Goal: Task Accomplishment & Management: Manage account settings

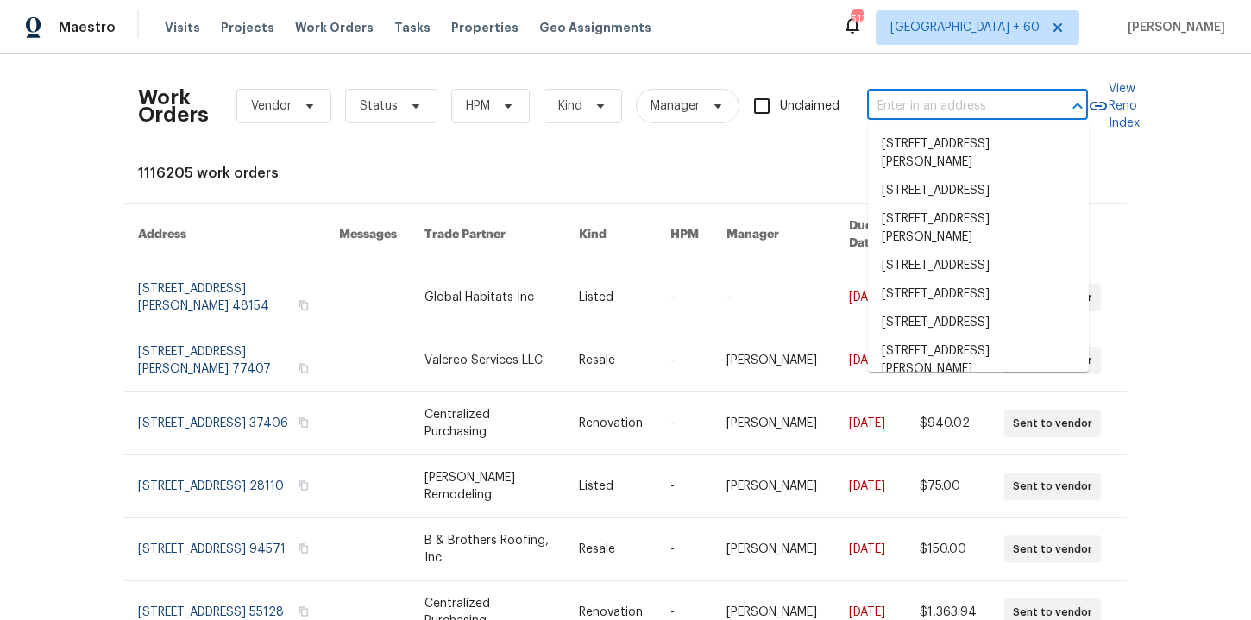
click at [938, 105] on input "text" at bounding box center [953, 106] width 173 height 27
paste input "204 Melodie Dr Clarksville, TN 37043"
type input "204 Melodie Dr Clarksville, TN 37043"
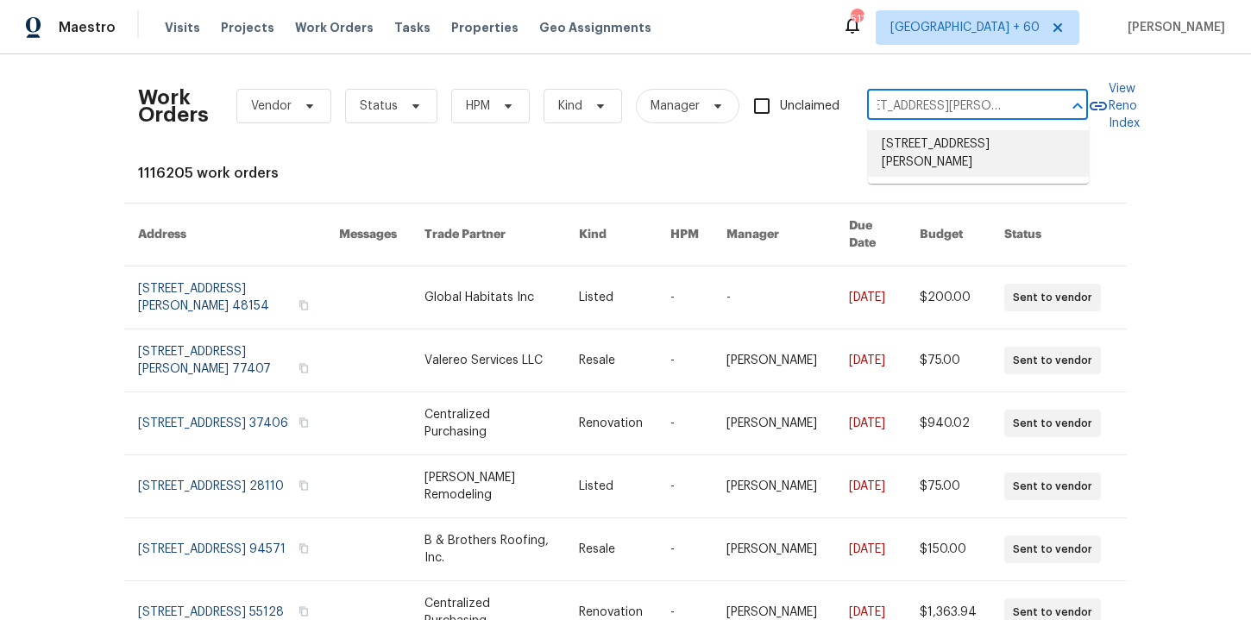
click at [955, 154] on li "204 Melodie Dr, Clarksville, TN 37043" at bounding box center [978, 153] width 221 height 47
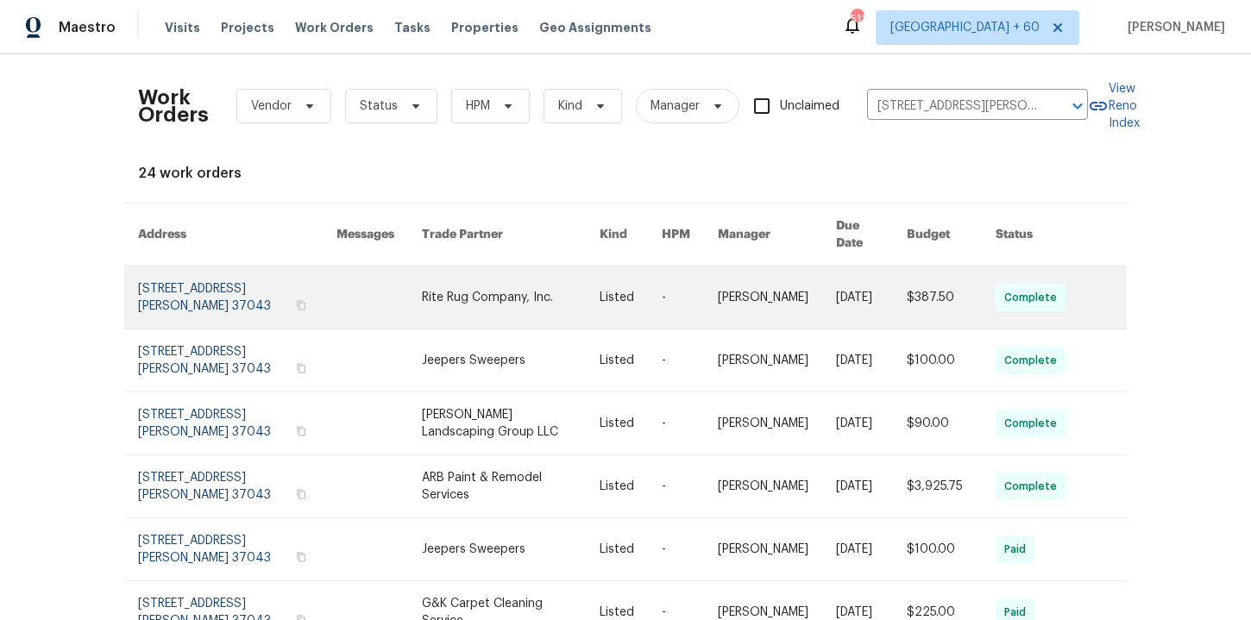
click at [217, 279] on link at bounding box center [237, 298] width 198 height 62
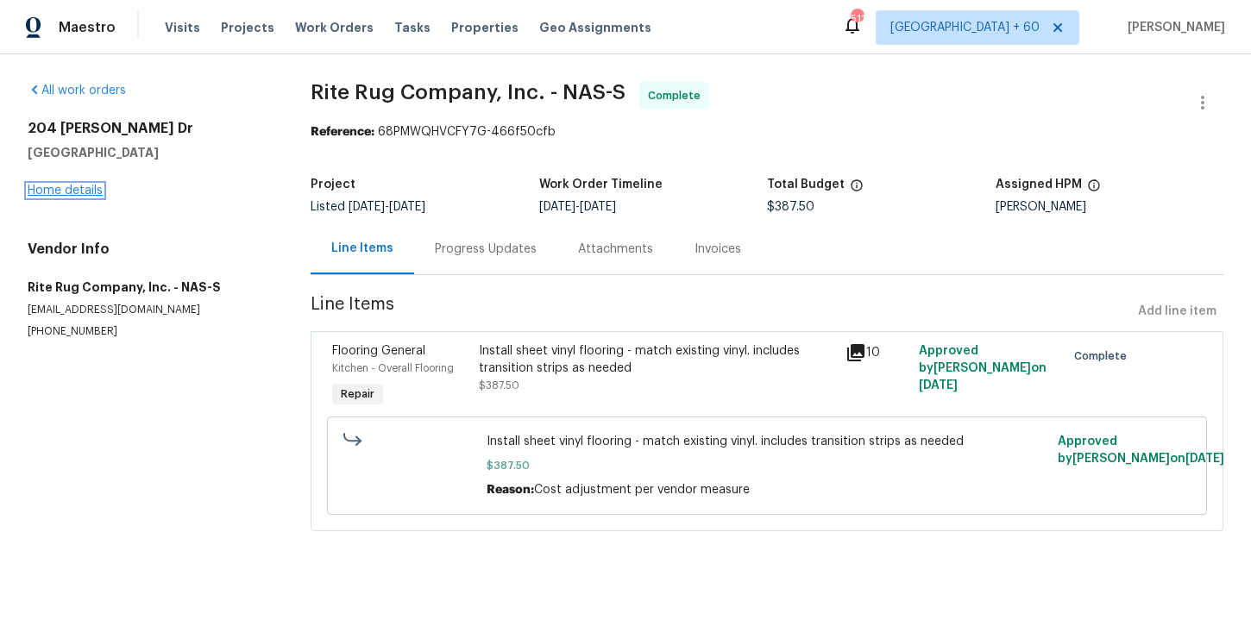
click at [79, 192] on link "Home details" at bounding box center [65, 191] width 75 height 12
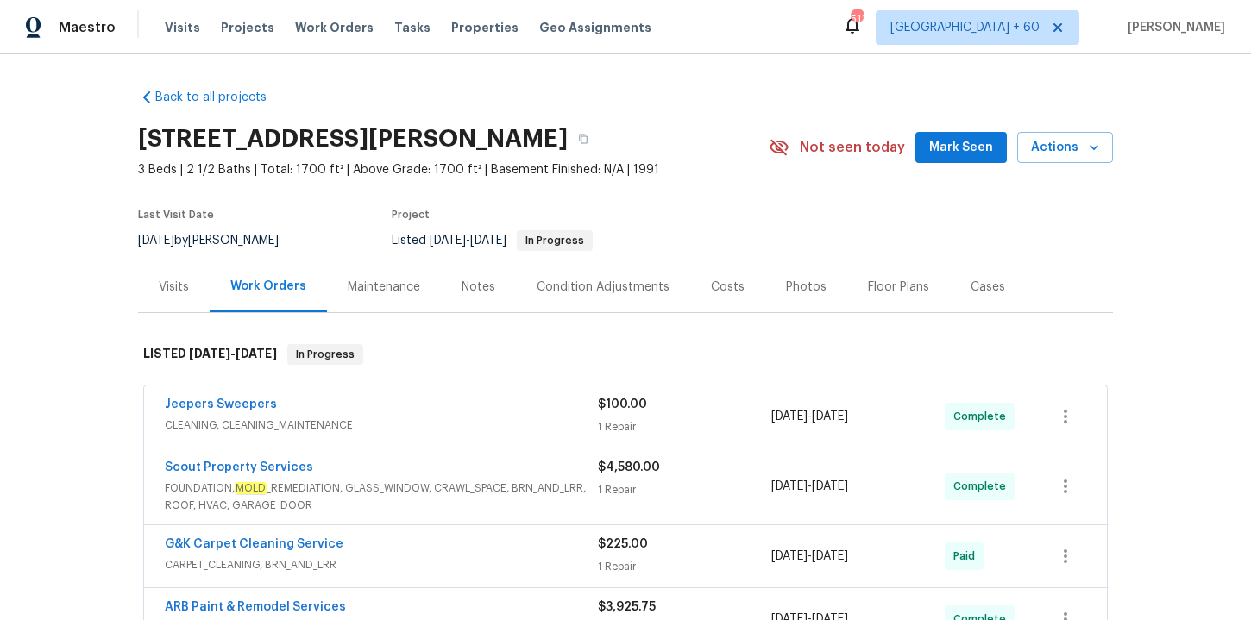
scroll to position [227, 0]
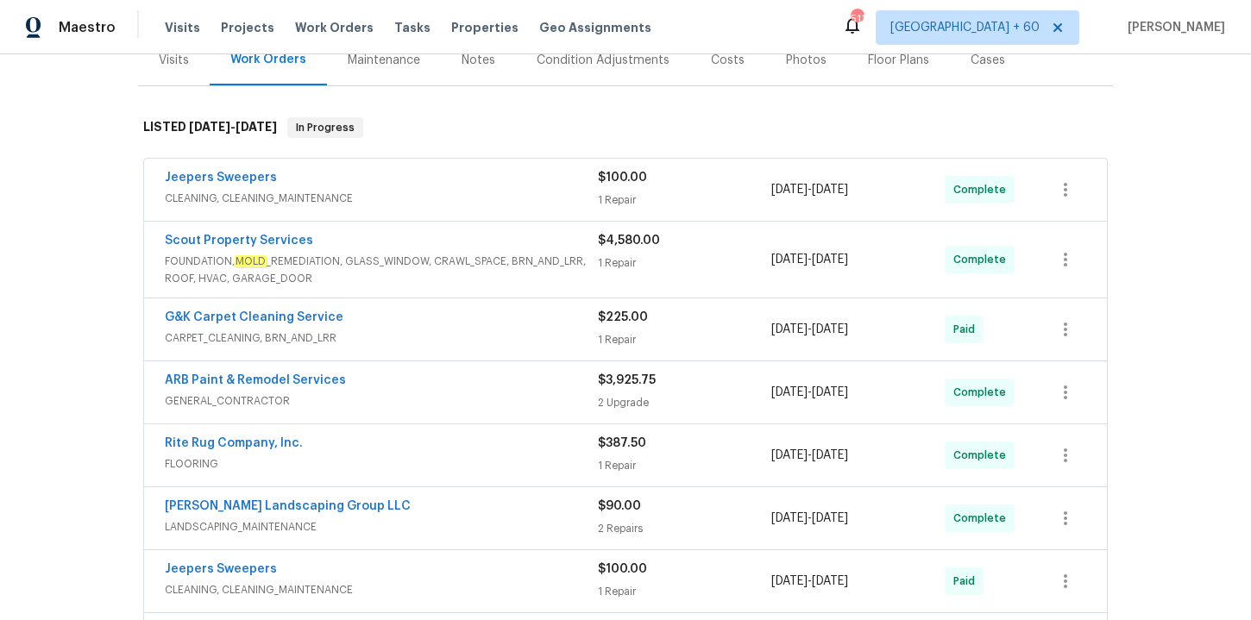
click at [490, 199] on span "CLEANING, CLEANING_MAINTENANCE" at bounding box center [381, 198] width 433 height 17
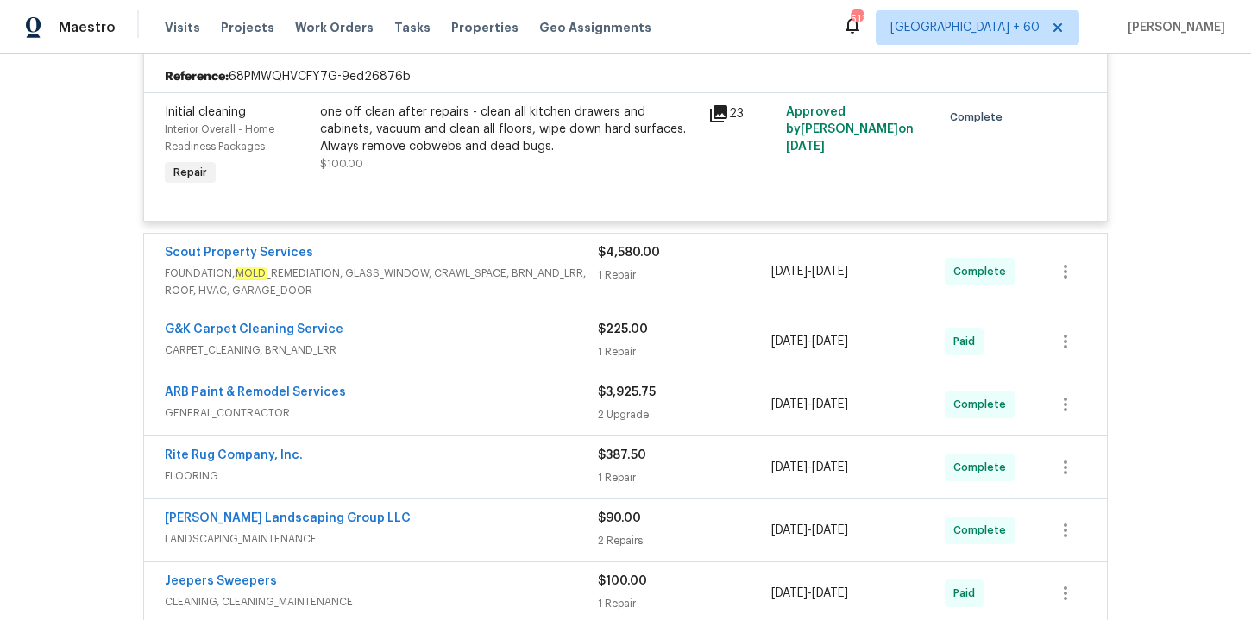
scroll to position [411, 0]
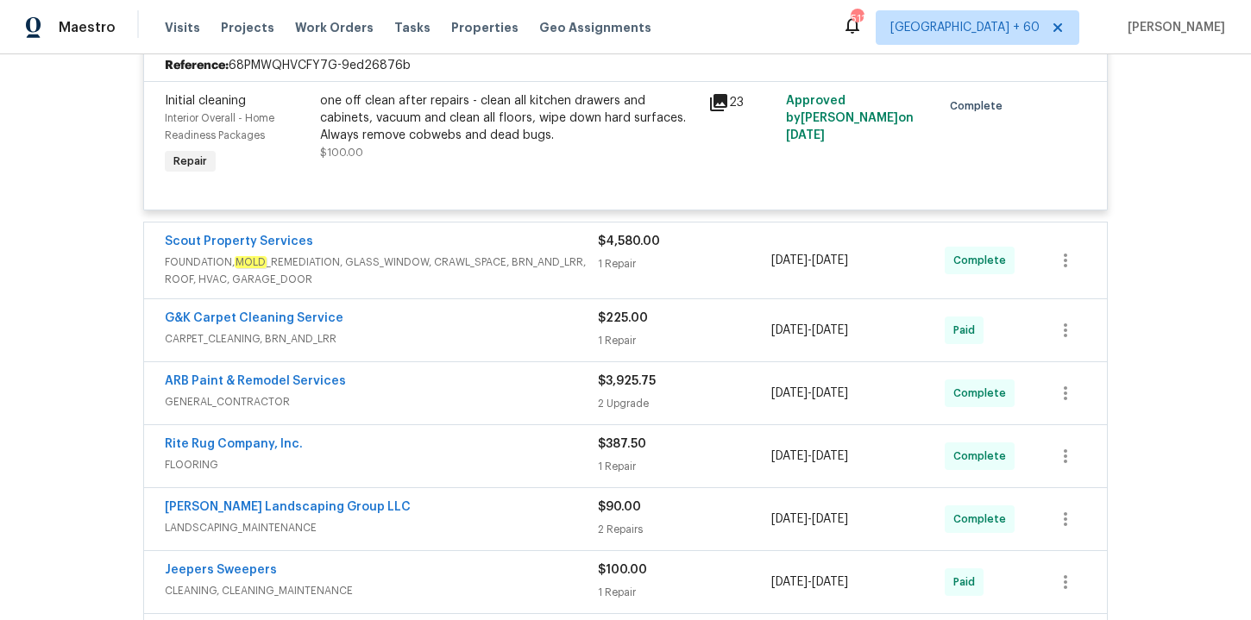
click at [477, 260] on span "FOUNDATION, MOLD _REMEDIATION, GLASS_WINDOW, CRAWL_SPACE, BRN_AND_LRR, ROOF, HV…" at bounding box center [381, 271] width 433 height 35
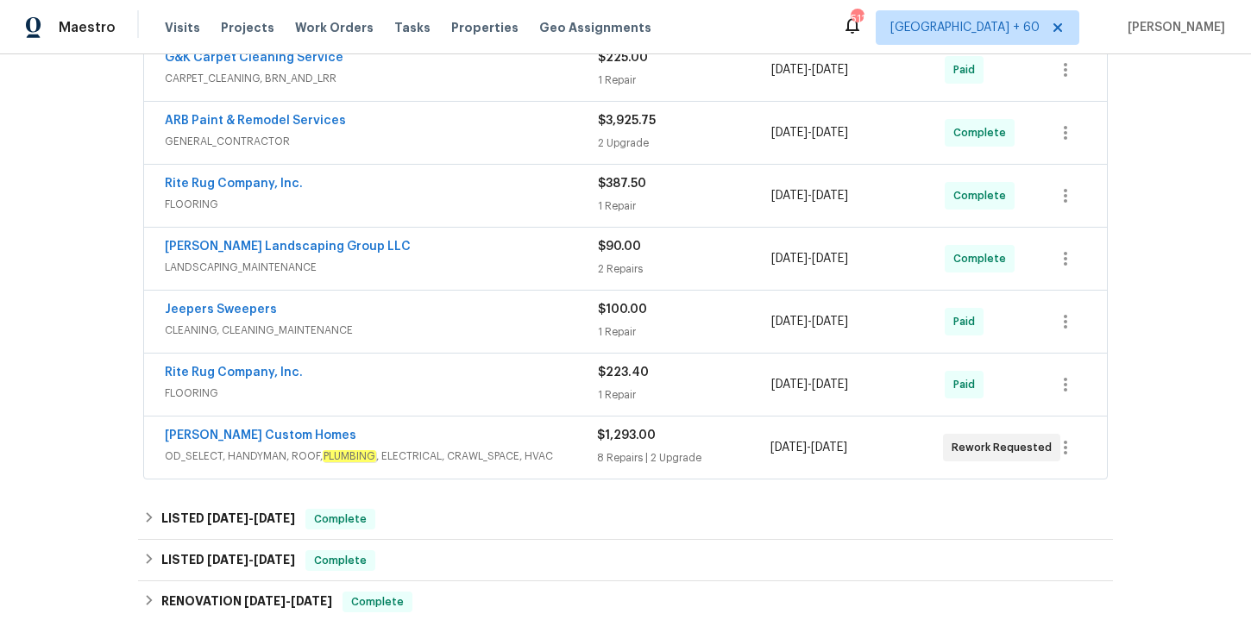
scroll to position [1019, 0]
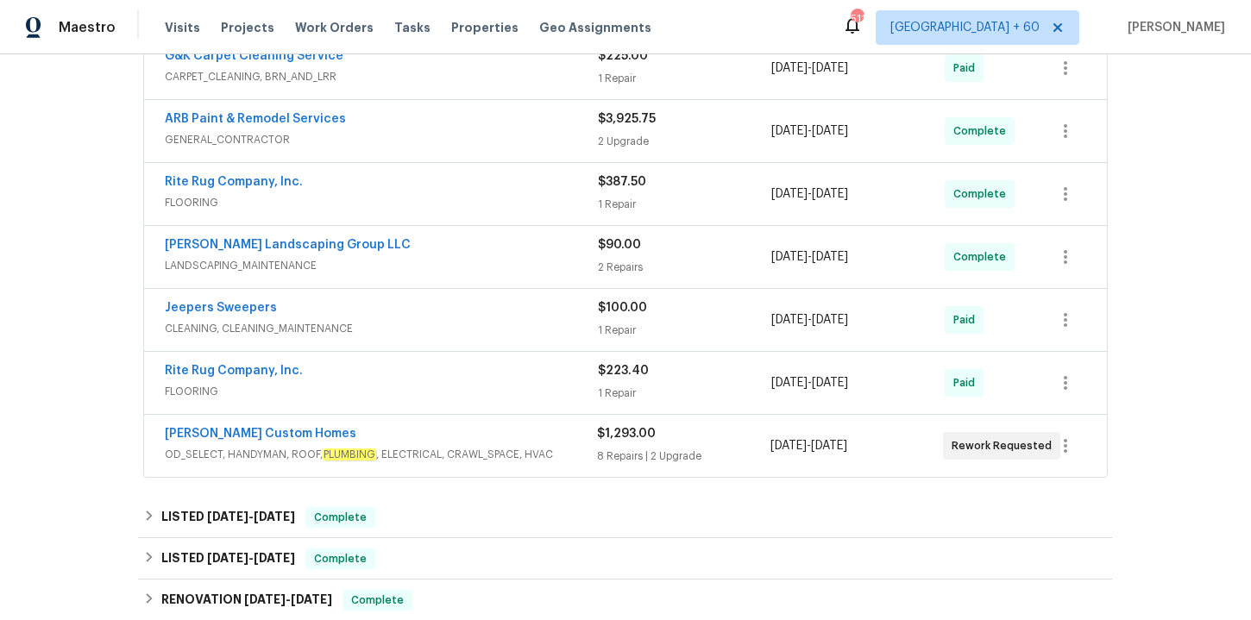
click at [527, 198] on span "FLOORING" at bounding box center [381, 202] width 433 height 17
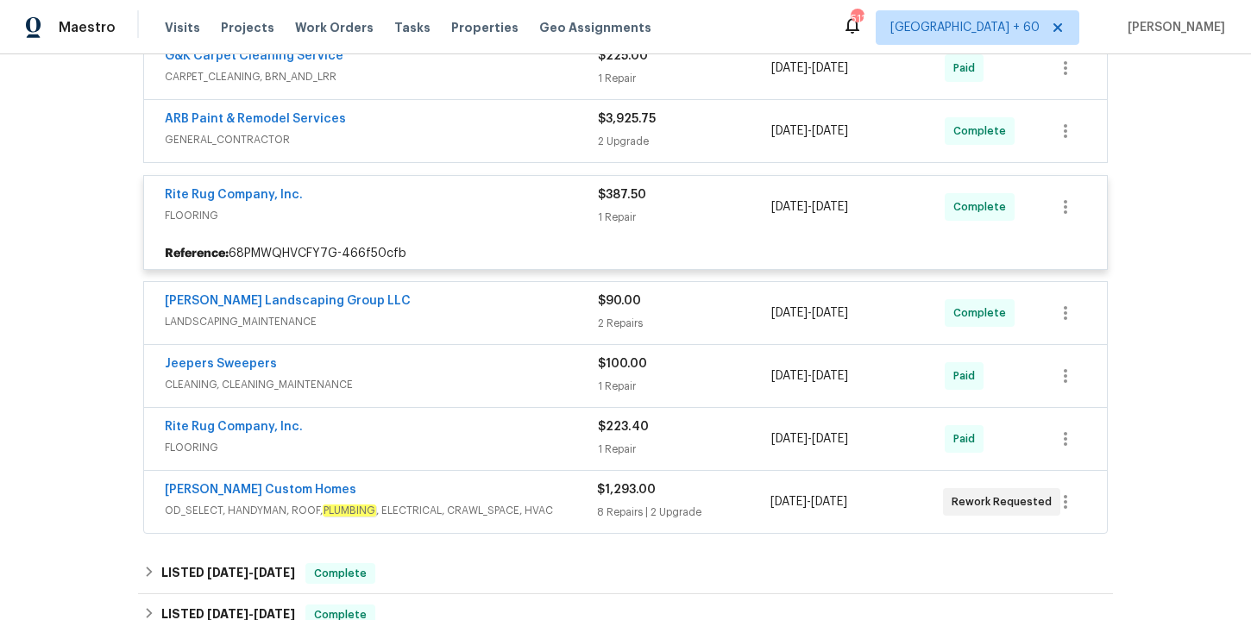
click at [527, 198] on div "Rite Rug Company, Inc." at bounding box center [381, 196] width 433 height 21
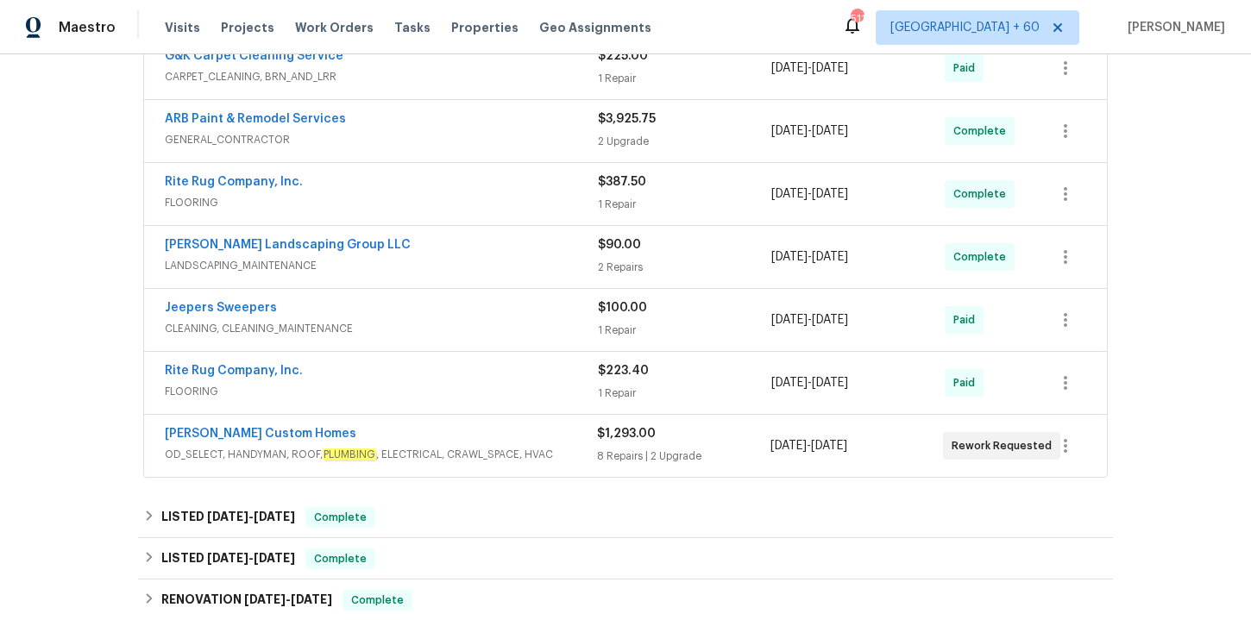
click at [527, 198] on span "FLOORING" at bounding box center [381, 202] width 433 height 17
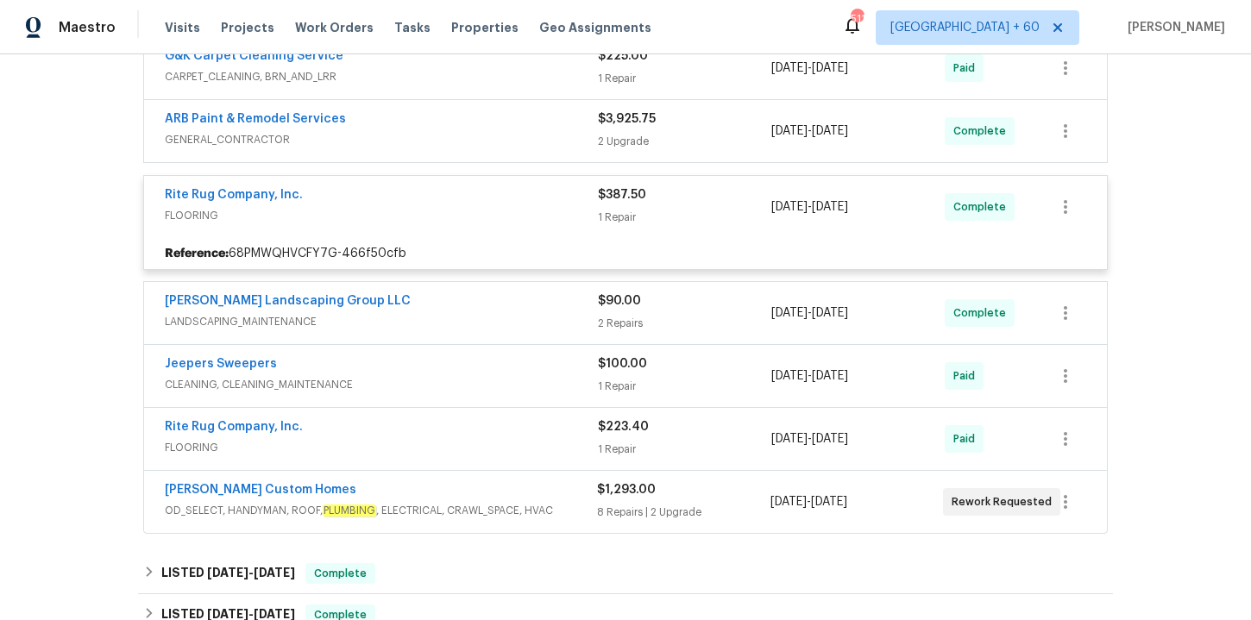
click at [103, 234] on div "Back to all projects 204 Melodie Dr, Clarksville, TN 37043 3 Beds | 2 1/2 Baths…" at bounding box center [625, 337] width 1251 height 566
click at [492, 226] on div "Rite Rug Company, Inc. FLOORING" at bounding box center [381, 206] width 433 height 41
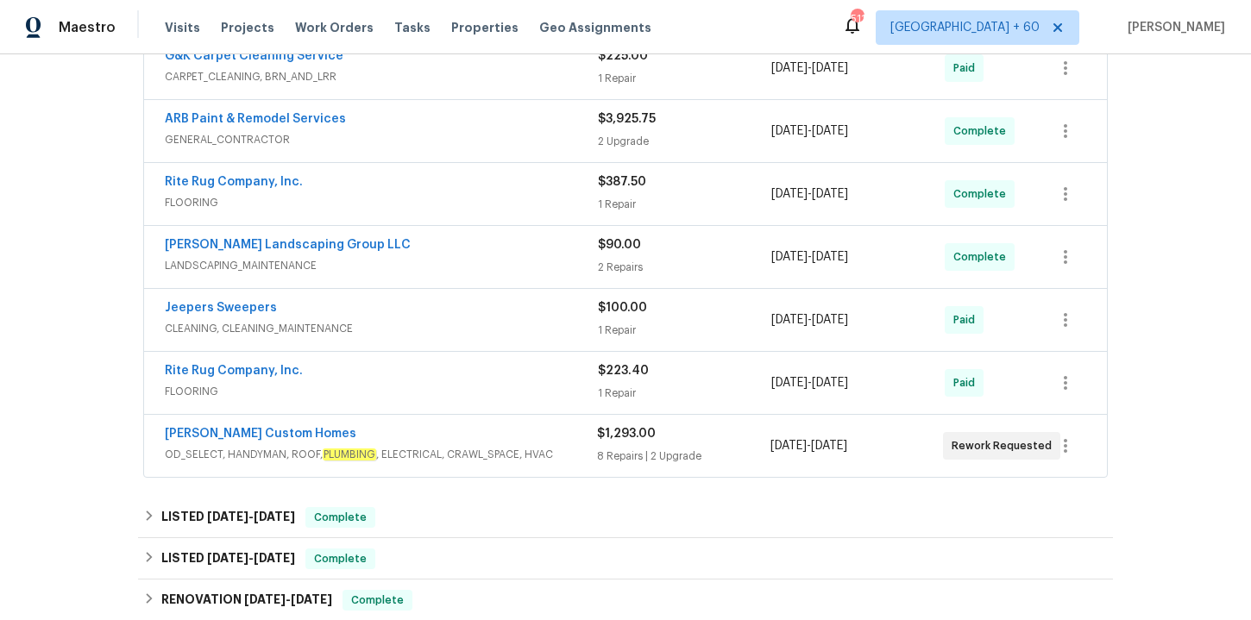
click at [488, 194] on div "Rite Rug Company, Inc." at bounding box center [381, 183] width 433 height 21
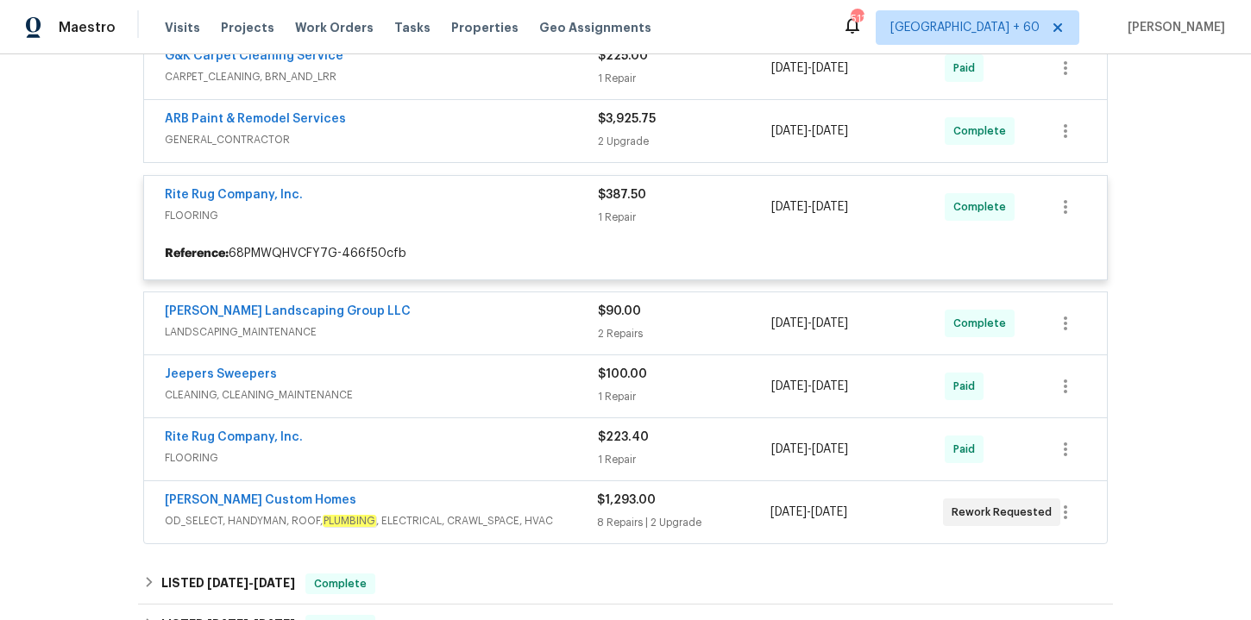
click at [100, 192] on div "Back to all projects 204 Melodie Dr, Clarksville, TN 37043 3 Beds | 2 1/2 Baths…" at bounding box center [625, 337] width 1251 height 566
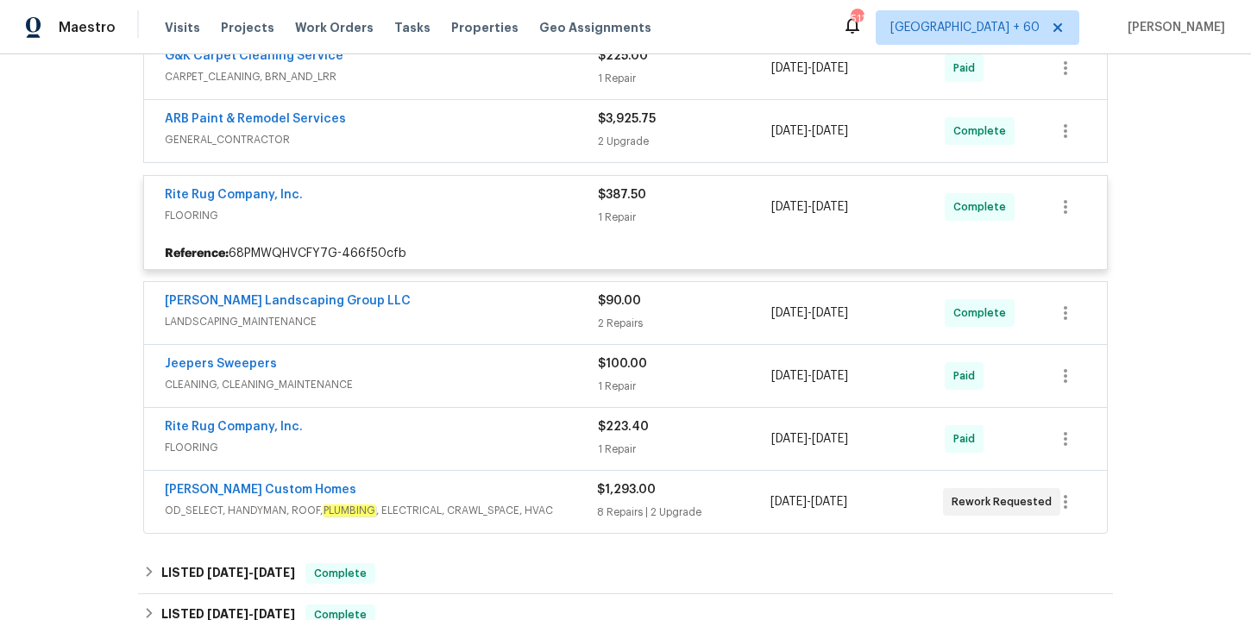
click at [524, 210] on span "FLOORING" at bounding box center [381, 215] width 433 height 17
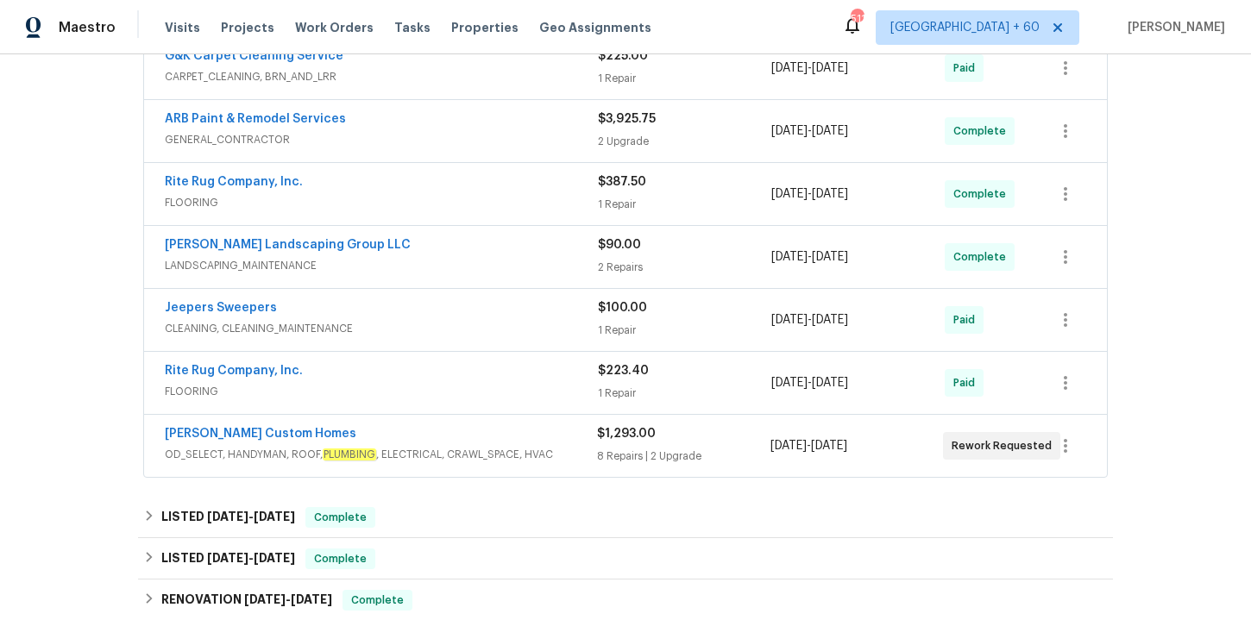
click at [524, 210] on span "FLOORING" at bounding box center [381, 202] width 433 height 17
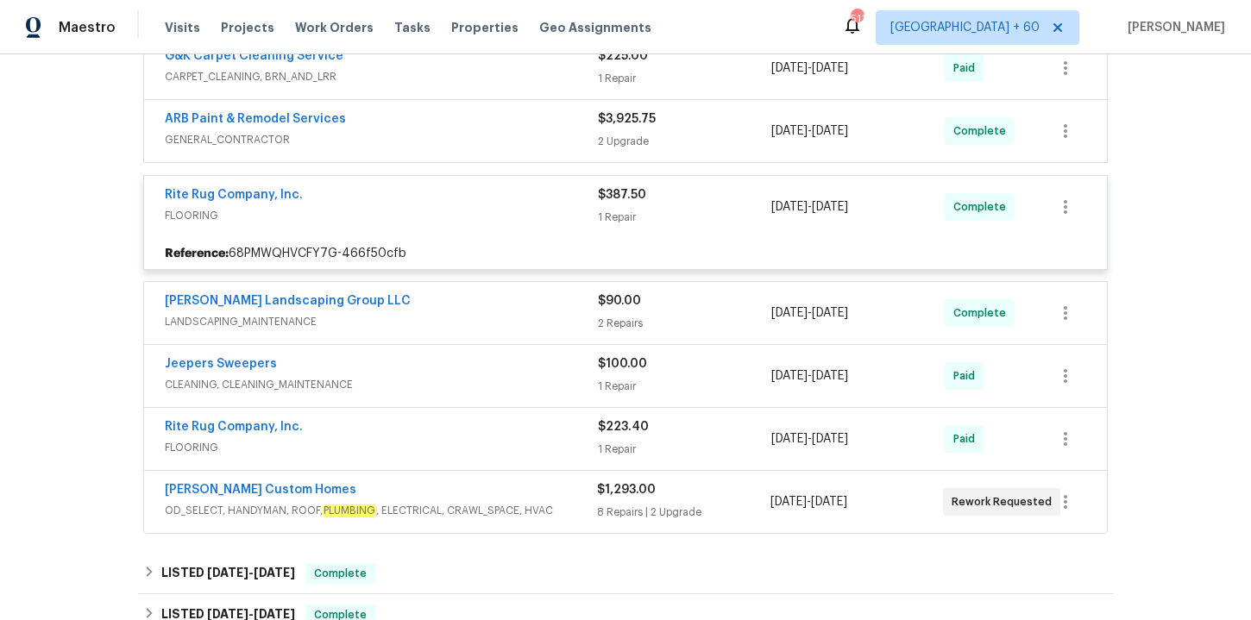
click at [524, 210] on span "FLOORING" at bounding box center [381, 215] width 433 height 17
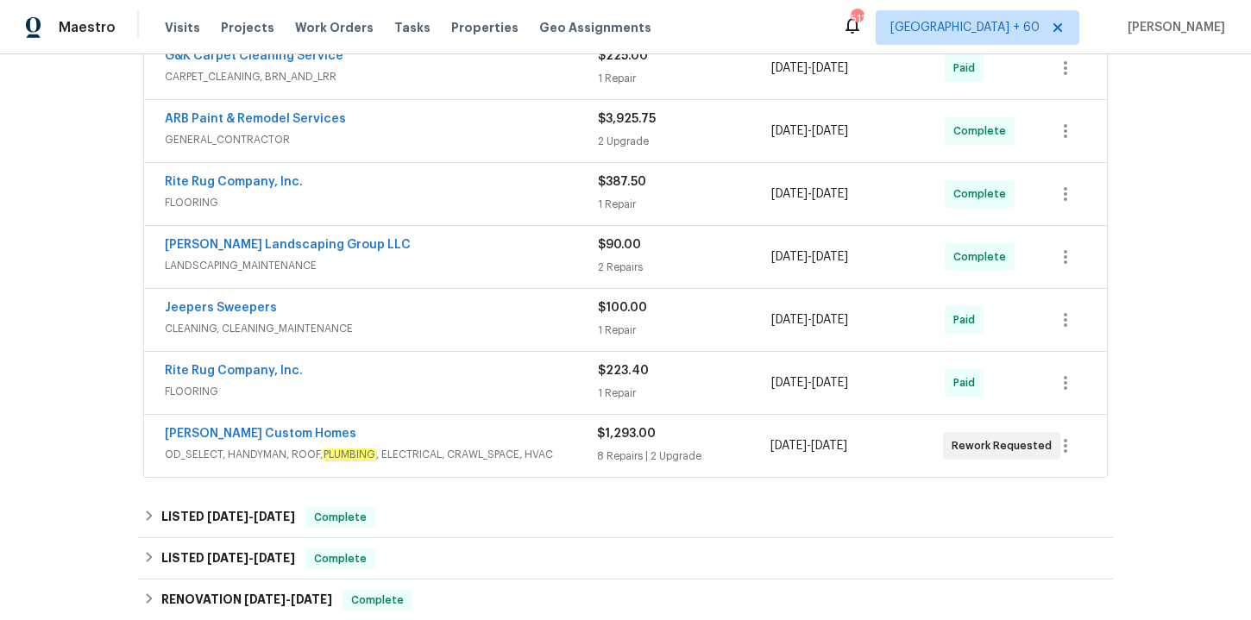
click at [524, 210] on span "FLOORING" at bounding box center [381, 202] width 433 height 17
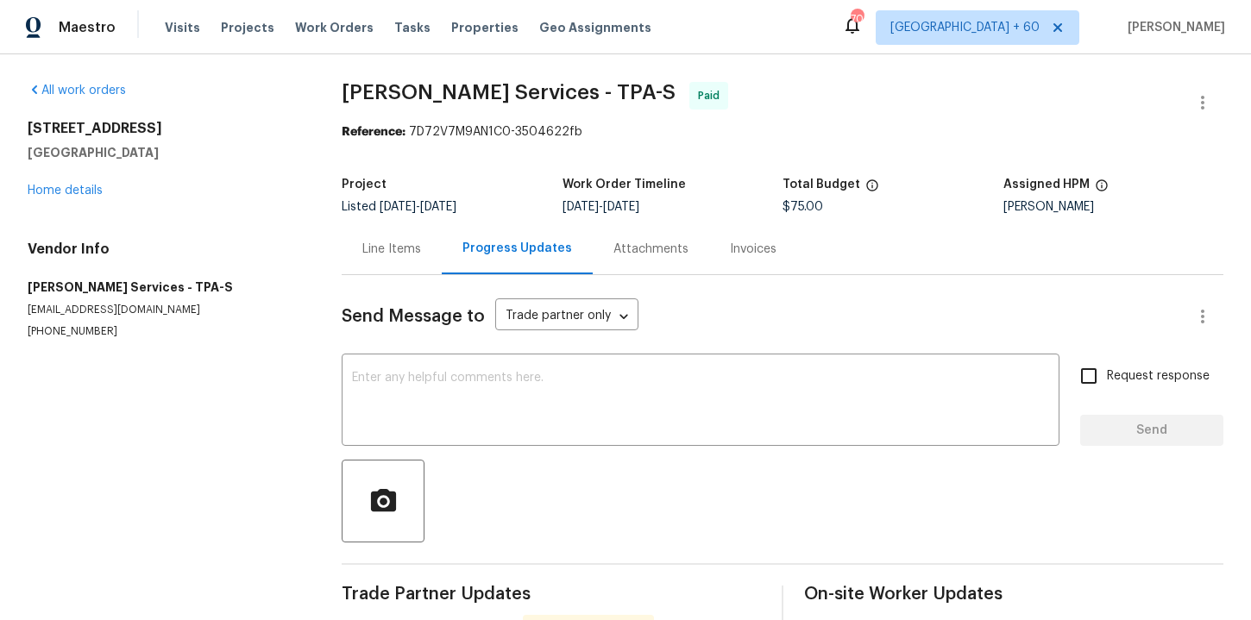
scroll to position [155, 0]
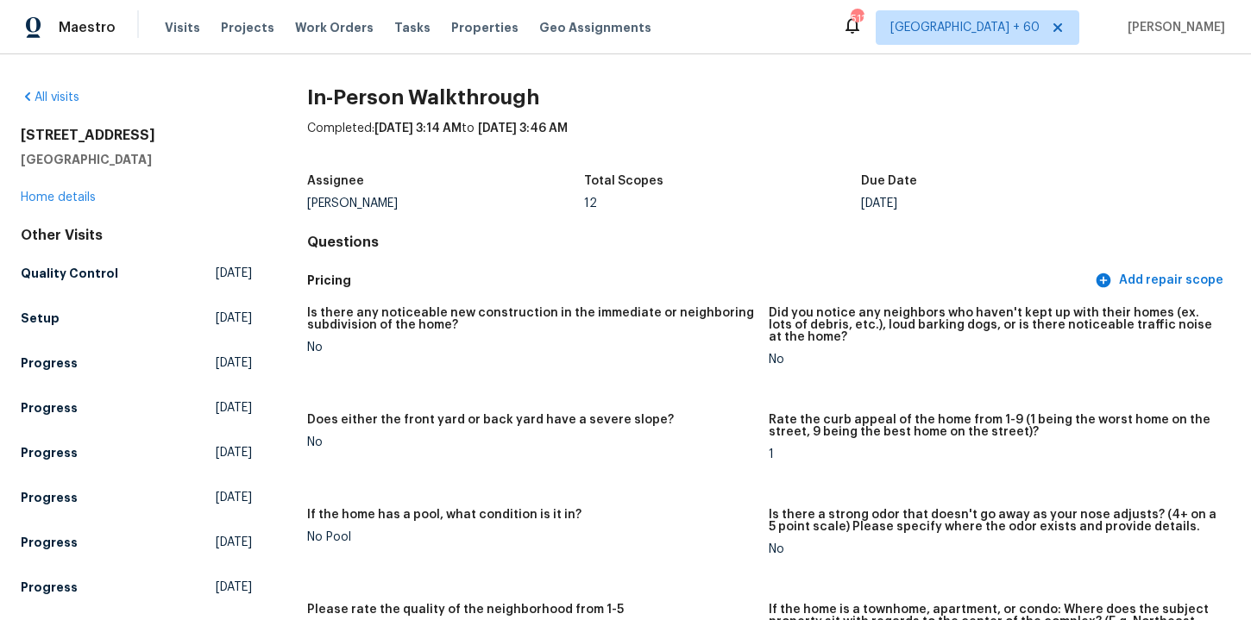
scroll to position [3179, 0]
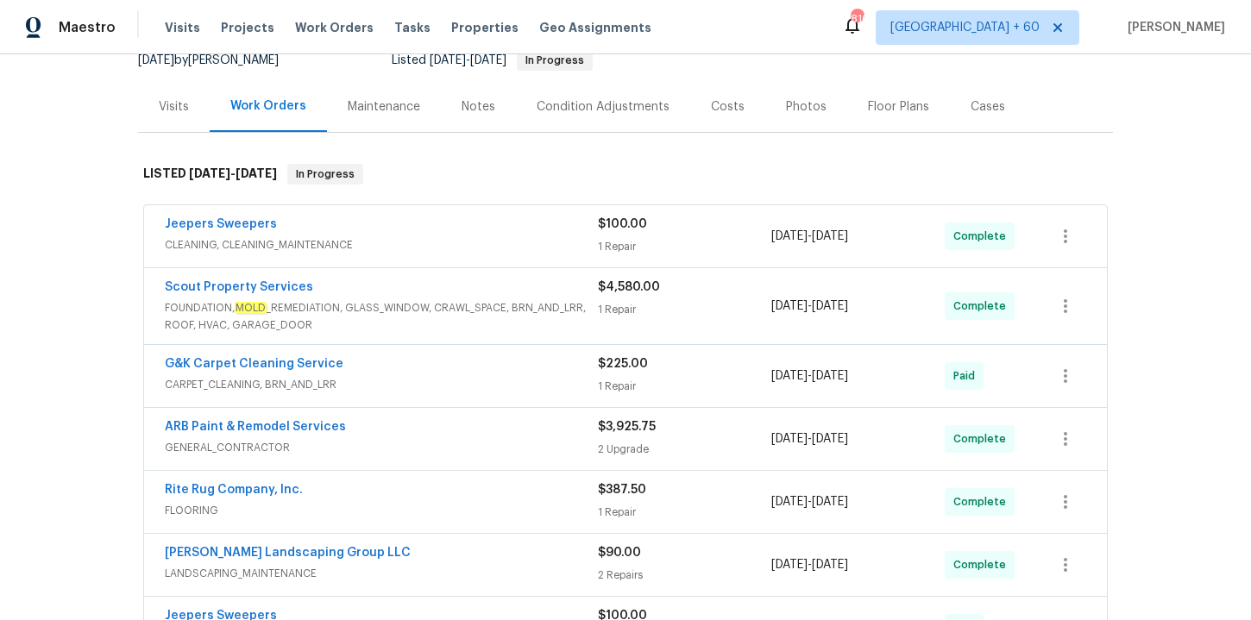
scroll to position [210, 0]
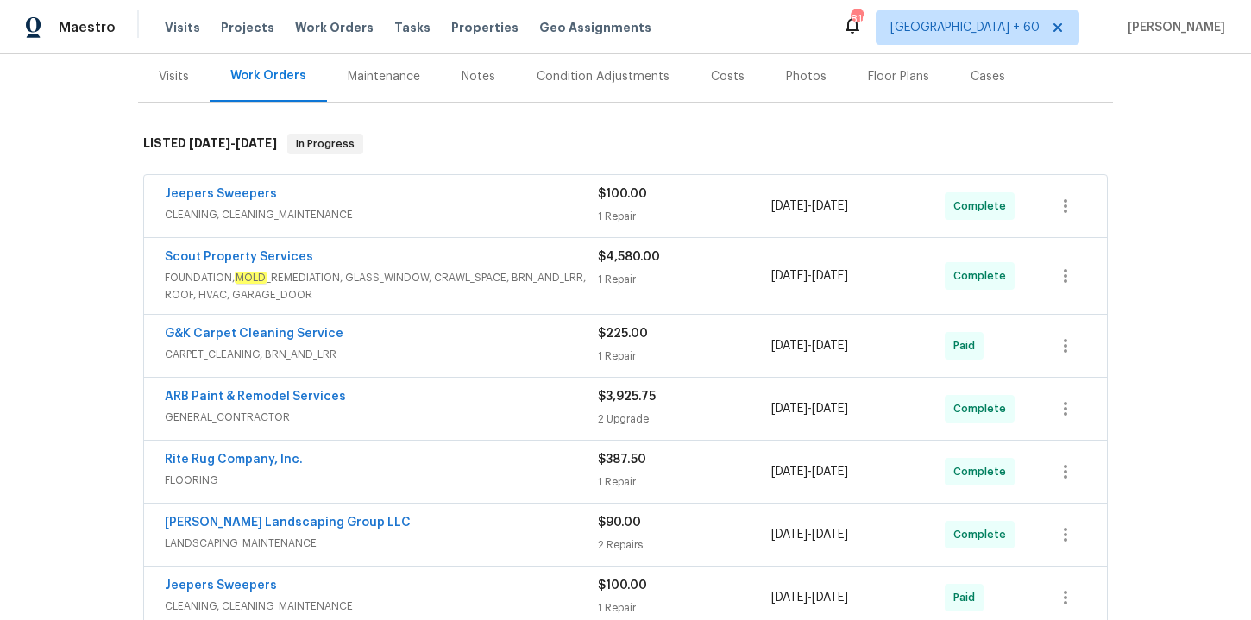
click at [472, 467] on div "Rite Rug Company, Inc." at bounding box center [381, 461] width 433 height 21
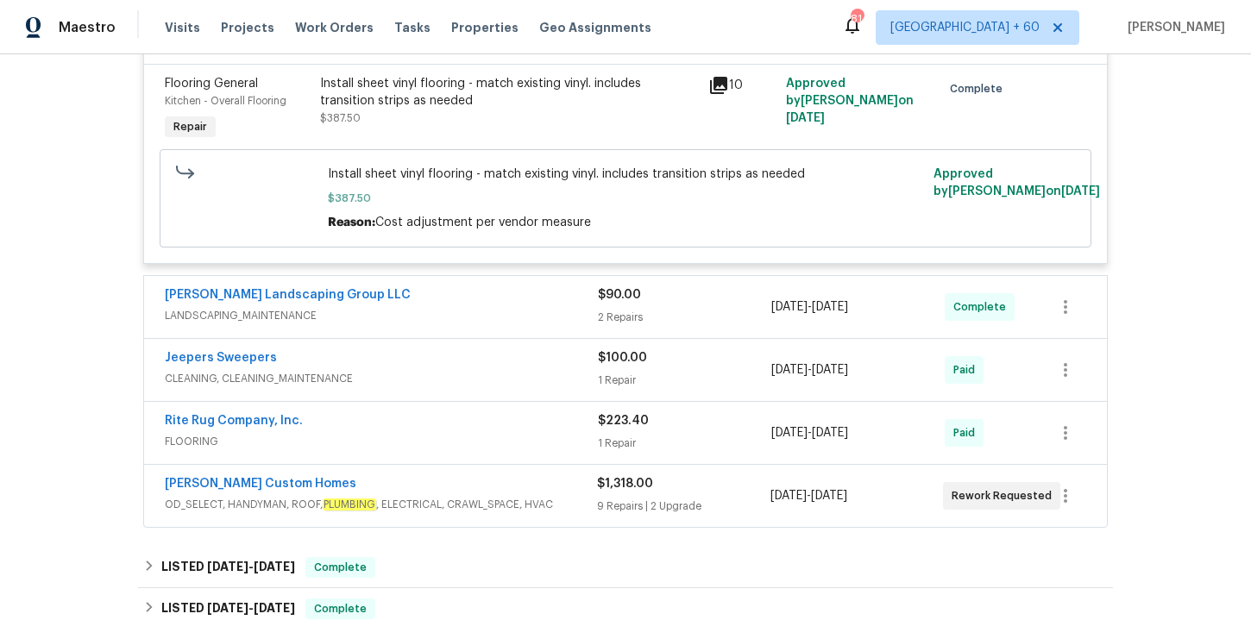
scroll to position [828, 0]
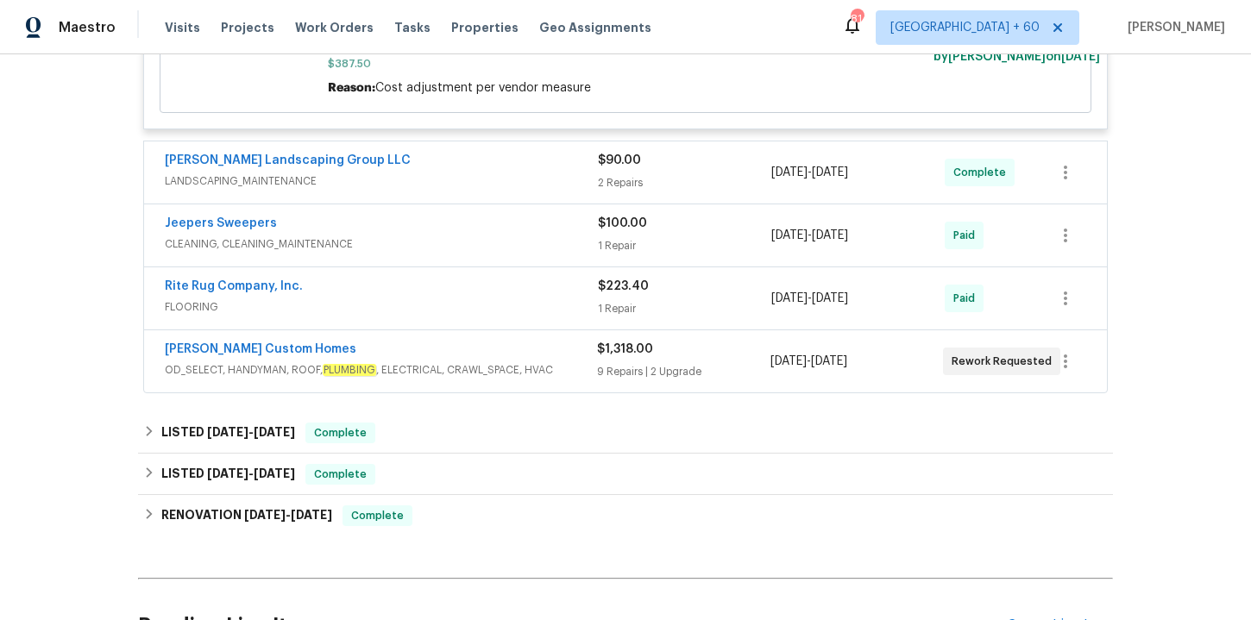
click at [436, 160] on div "Sandoval Landscaping Group LLC" at bounding box center [381, 162] width 433 height 21
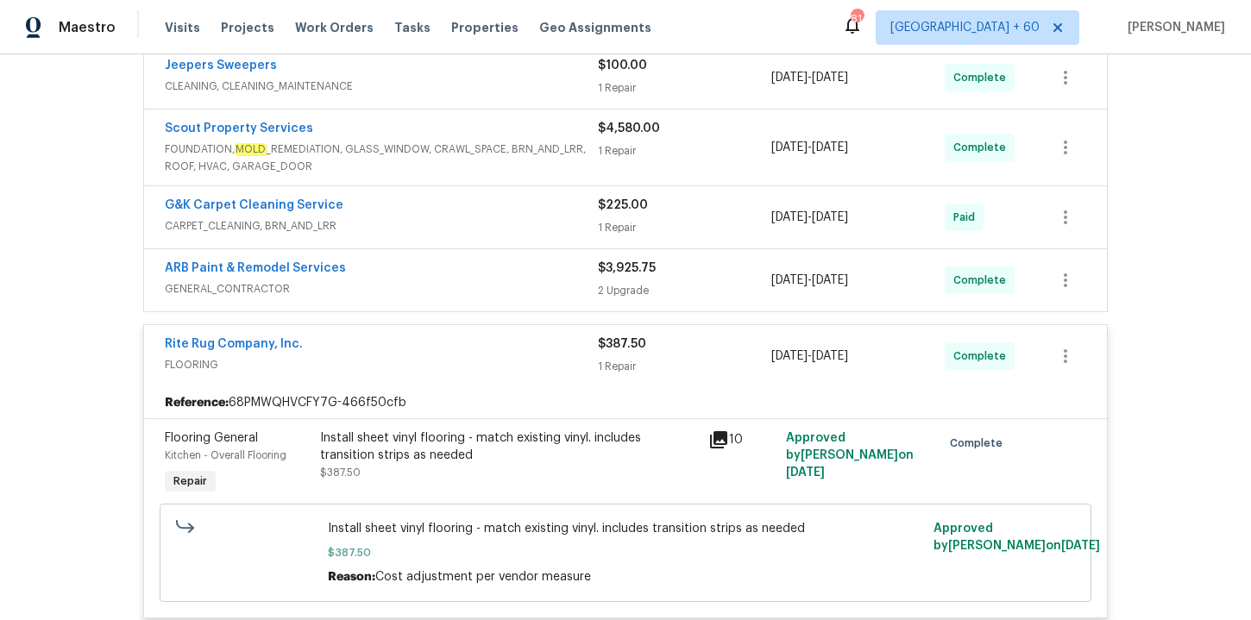
scroll to position [342, 0]
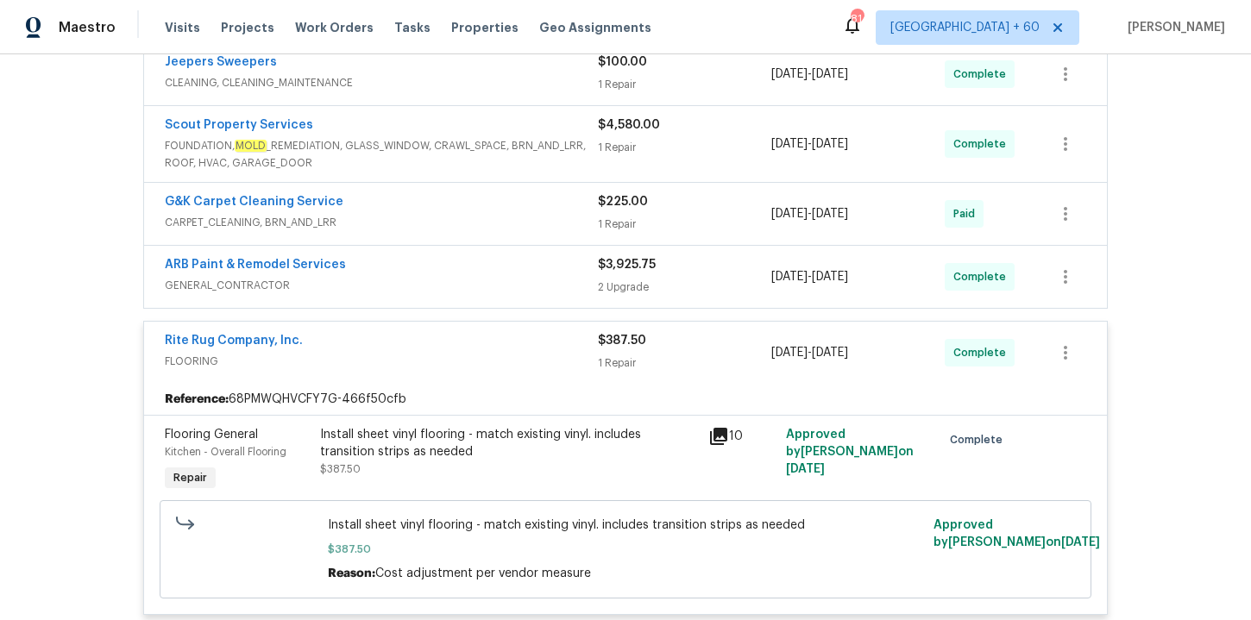
click at [436, 285] on span "GENERAL_CONTRACTOR" at bounding box center [381, 285] width 433 height 17
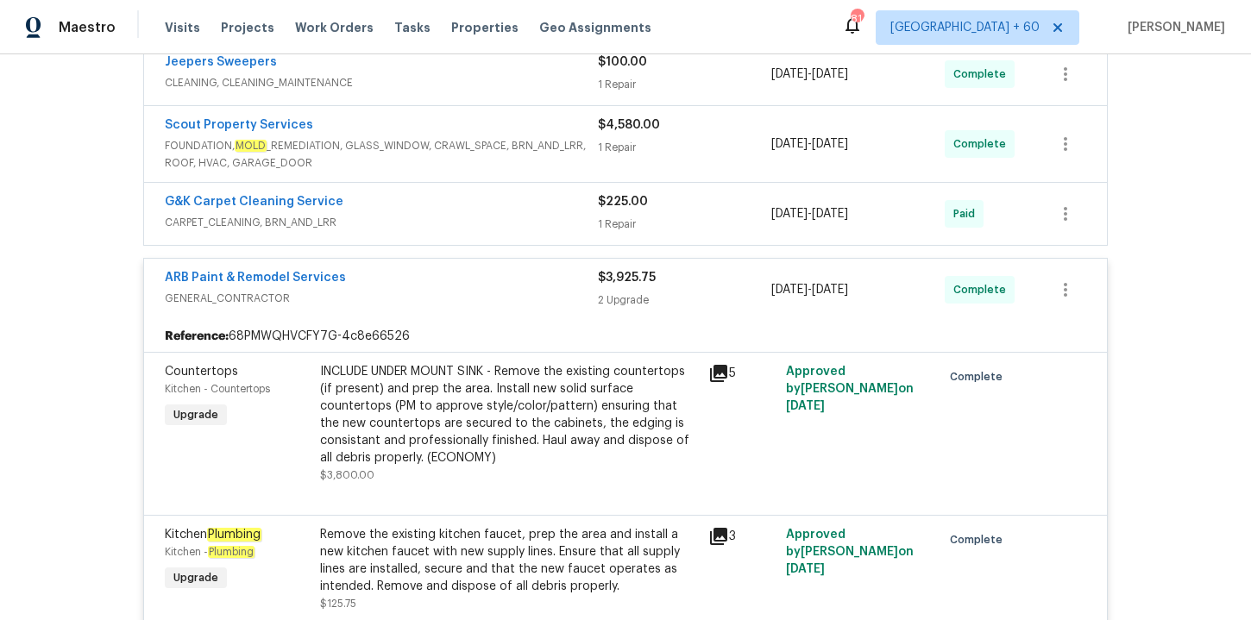
click at [445, 210] on div "G&K Carpet Cleaning Service" at bounding box center [381, 203] width 433 height 21
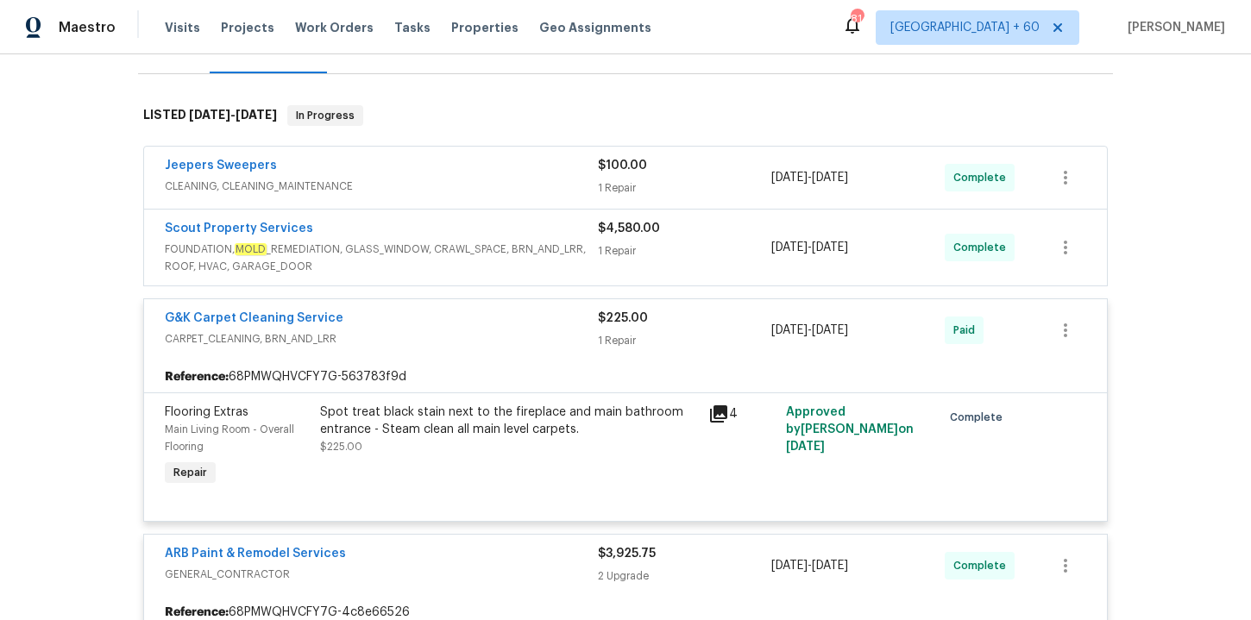
scroll to position [219, 0]
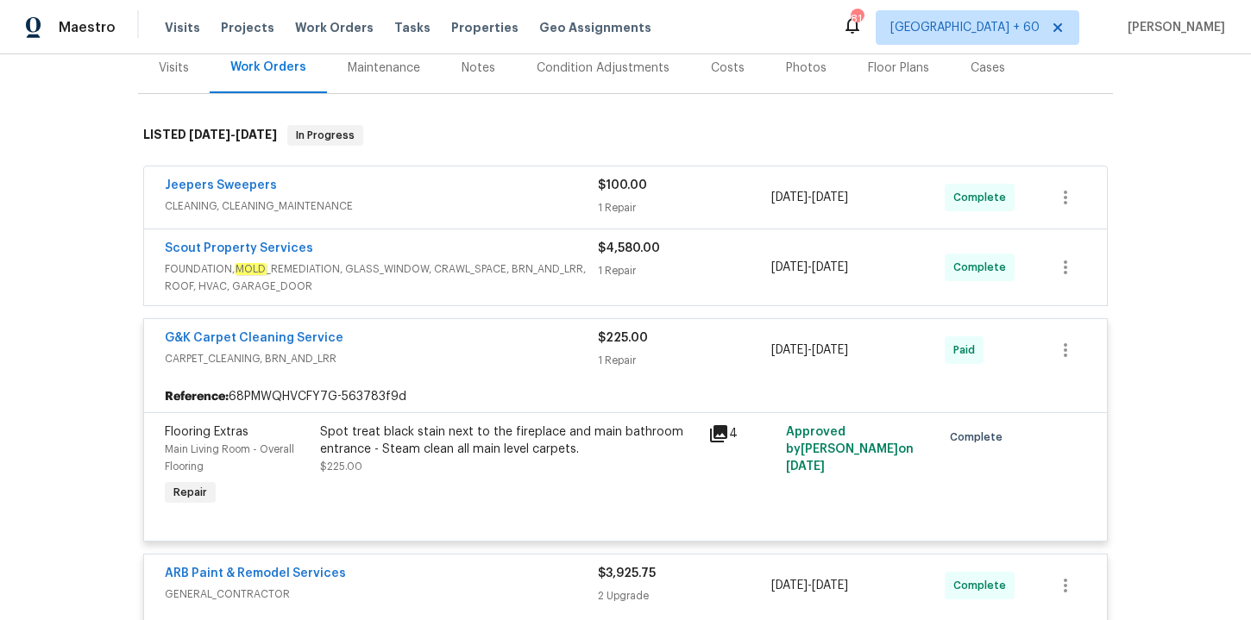
click at [463, 271] on span "FOUNDATION, MOLD _REMEDIATION, GLASS_WINDOW, CRAWL_SPACE, BRN_AND_LRR, ROOF, HV…" at bounding box center [381, 277] width 433 height 35
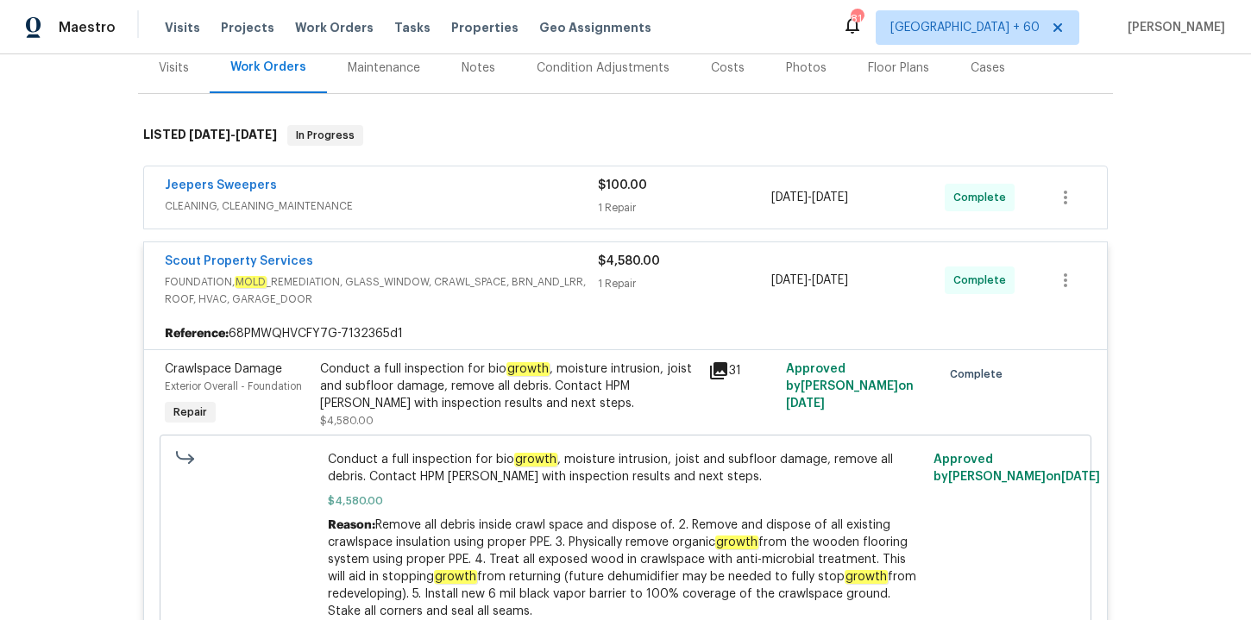
click at [493, 180] on div "Jeepers Sweepers" at bounding box center [381, 187] width 433 height 21
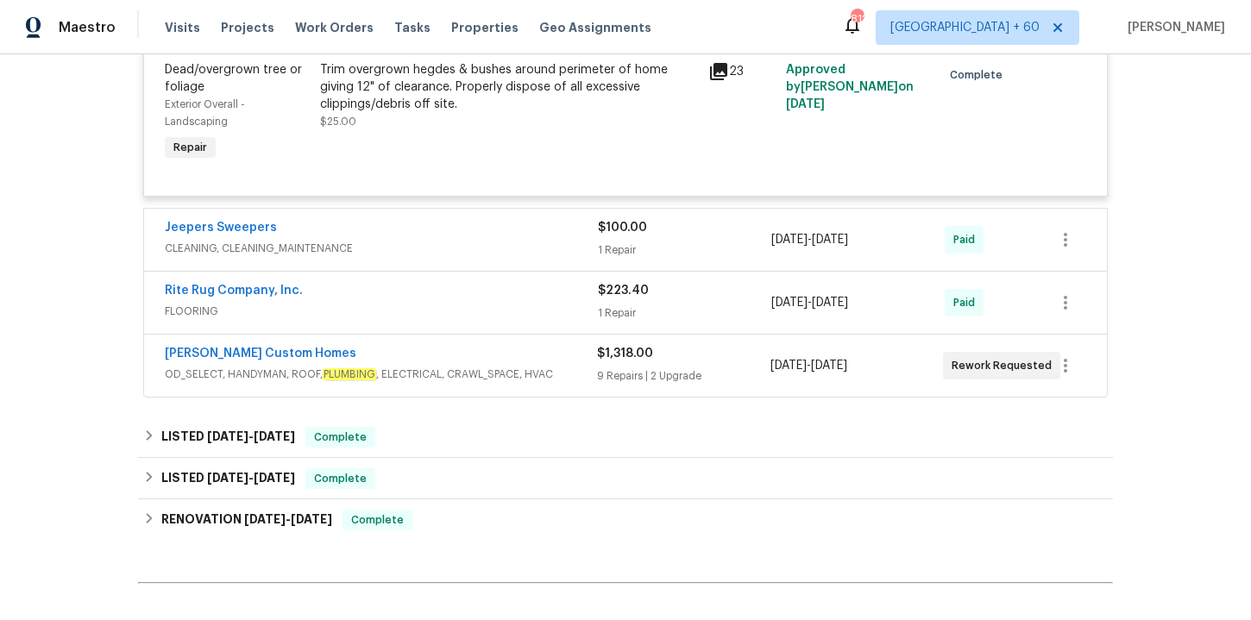
scroll to position [2192, 0]
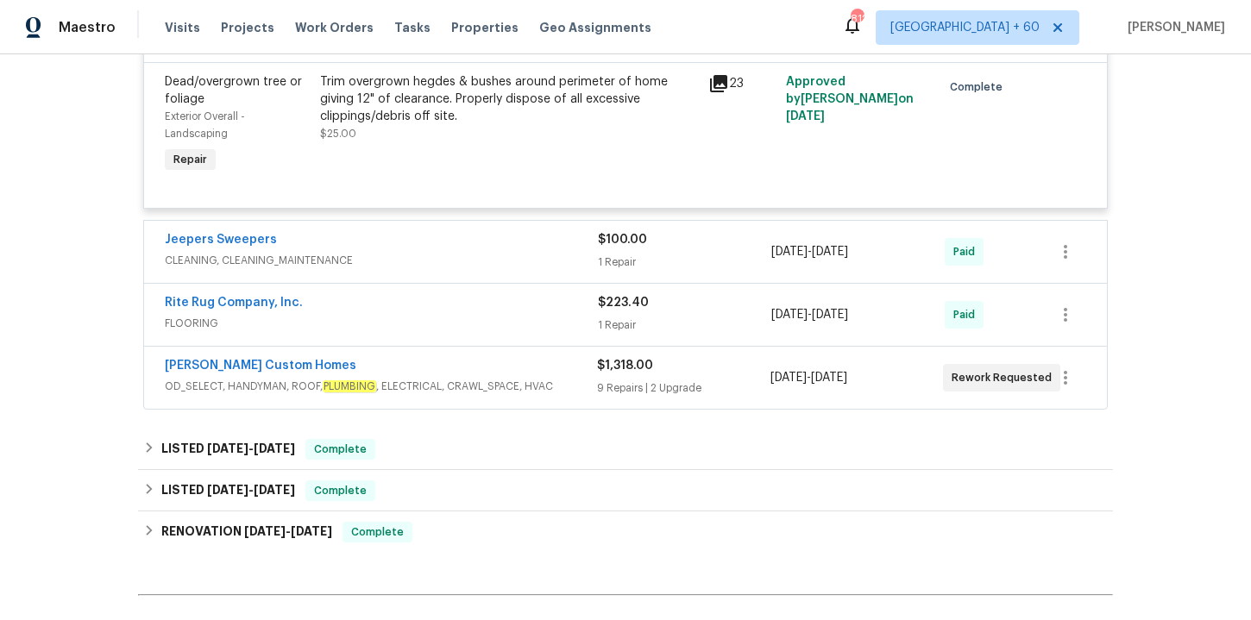
click at [520, 374] on div "Rappa Custom Homes" at bounding box center [381, 367] width 432 height 21
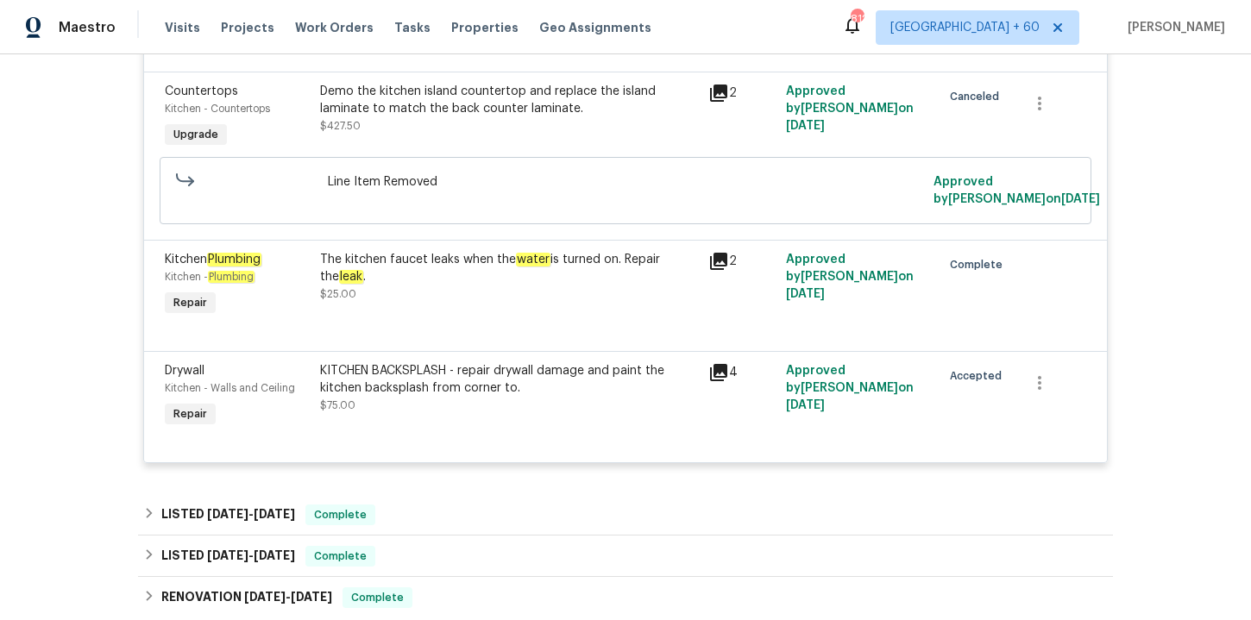
scroll to position [4008, 0]
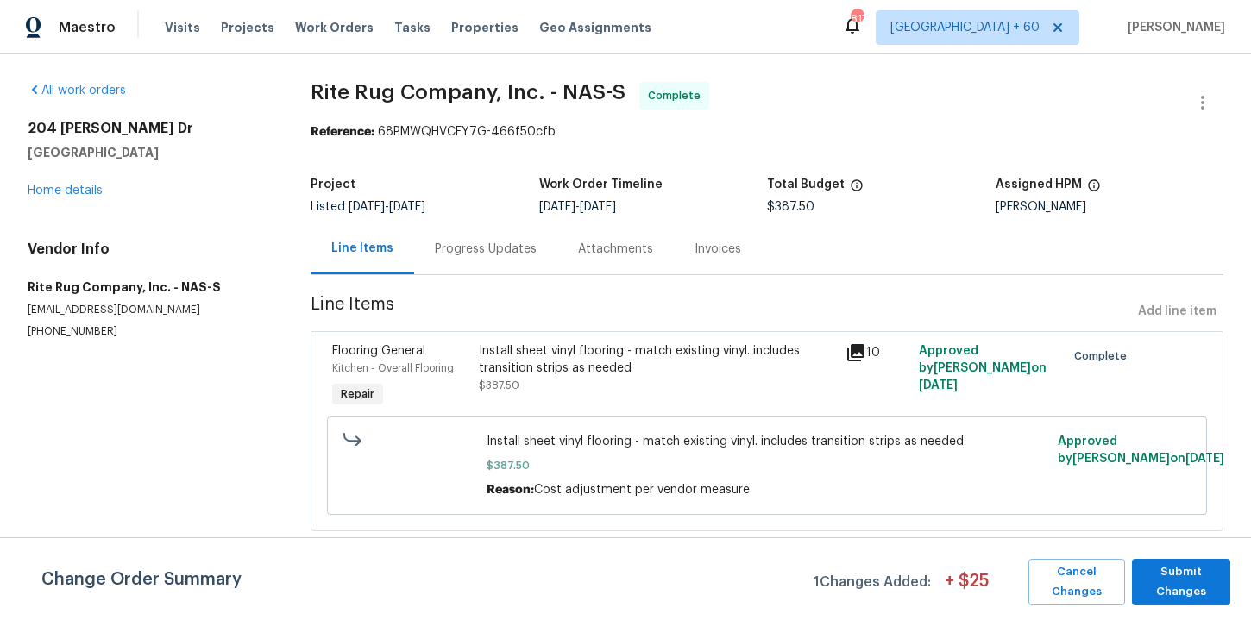
click at [482, 250] on div "Progress Updates" at bounding box center [486, 249] width 102 height 17
